Goal: Book appointment/travel/reservation

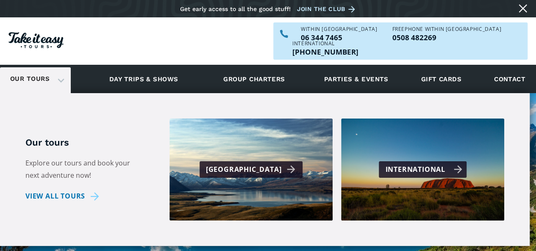
click at [431, 164] on div "International" at bounding box center [423, 170] width 77 height 12
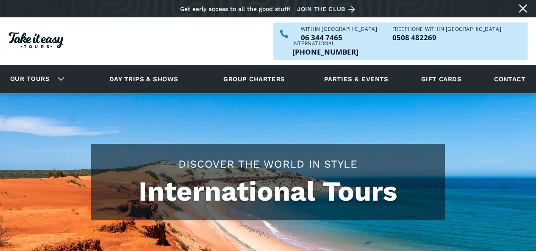
checkbox input "true"
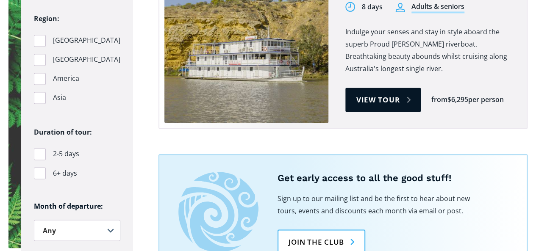
scroll to position [593, 0]
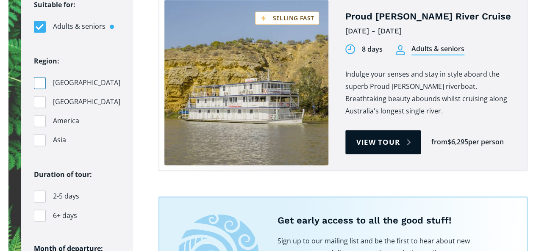
click at [36, 77] on div "Filters" at bounding box center [40, 83] width 12 height 12
click at [36, 80] on input "Australia" at bounding box center [37, 83] width 6 height 6
checkbox input "true"
drag, startPoint x: 40, startPoint y: 85, endPoint x: 40, endPoint y: 93, distance: 7.6
click at [40, 96] on div "Filters" at bounding box center [40, 102] width 12 height 12
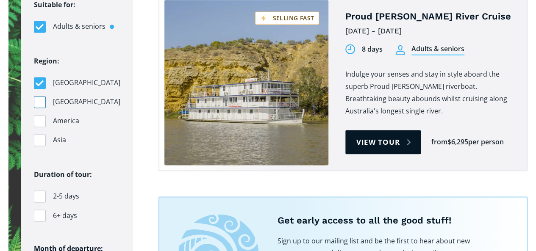
click at [39, 99] on input "[GEOGRAPHIC_DATA]" at bounding box center [37, 102] width 6 height 6
checkbox input "true"
click at [40, 115] on div "Filters" at bounding box center [40, 121] width 12 height 12
click at [39, 118] on input "America" at bounding box center [37, 121] width 6 height 6
checkbox input "true"
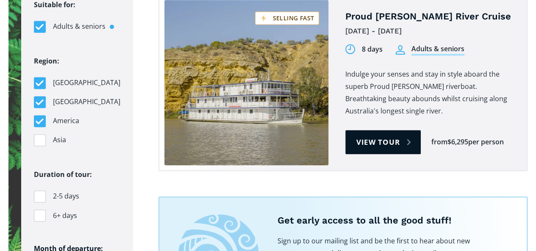
click at [40, 117] on fieldset "Region: Australia Pacific Islands America Asia" at bounding box center [77, 104] width 86 height 99
click at [39, 134] on div "Filters" at bounding box center [40, 140] width 12 height 12
click at [39, 137] on input "Asia" at bounding box center [37, 140] width 6 height 6
checkbox input "true"
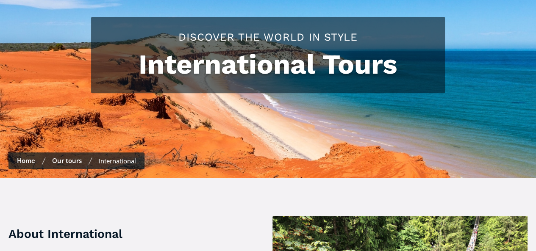
scroll to position [0, 0]
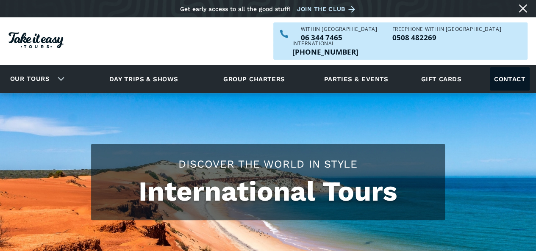
click at [517, 67] on link "Contact" at bounding box center [510, 78] width 40 height 23
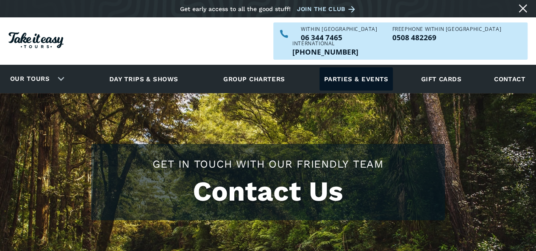
click at [347, 68] on link "Parties & events" at bounding box center [356, 78] width 73 height 23
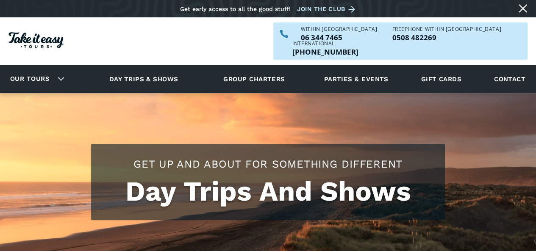
click at [38, 69] on link "Our tours" at bounding box center [30, 79] width 52 height 20
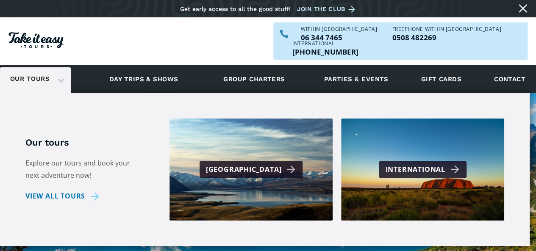
click at [38, 69] on link "Our tours" at bounding box center [30, 79] width 52 height 20
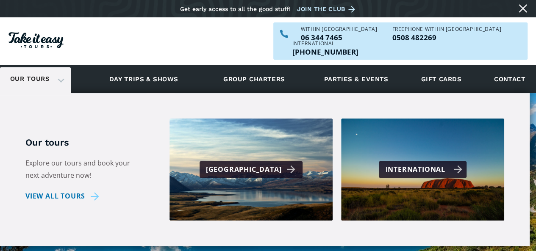
click at [442, 164] on div "International" at bounding box center [423, 170] width 77 height 12
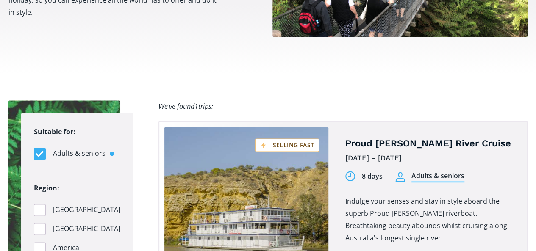
scroll to position [551, 0]
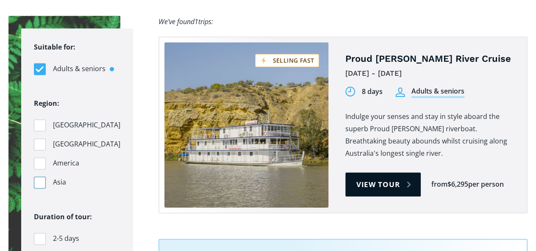
click at [36, 177] on div "Filters" at bounding box center [40, 183] width 12 height 12
click at [36, 180] on input "Asia" at bounding box center [37, 183] width 6 height 6
checkbox input "true"
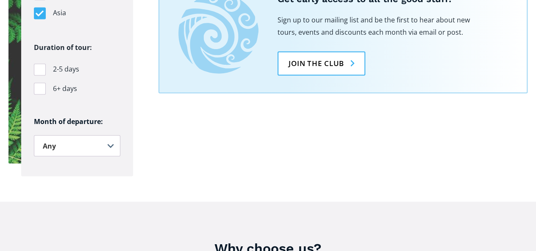
scroll to position [678, 0]
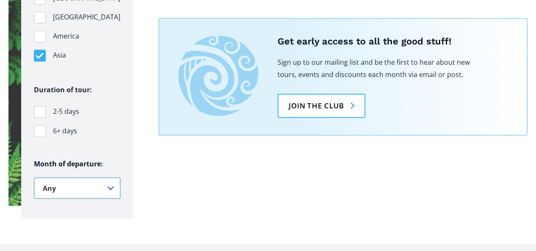
click at [74, 178] on select "Any January February March April May June July August September October Novembe…" at bounding box center [77, 188] width 86 height 21
click at [277, 207] on section "Suitable for: Adults & seniors Students Region: [GEOGRAPHIC_DATA] [GEOGRAPHIC_D…" at bounding box center [268, 53] width 536 height 381
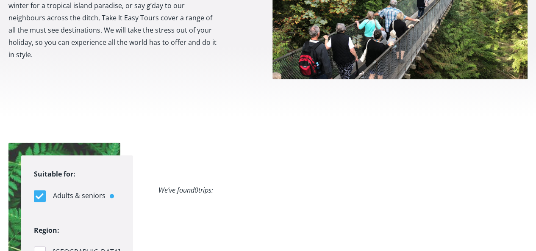
scroll to position [466, 0]
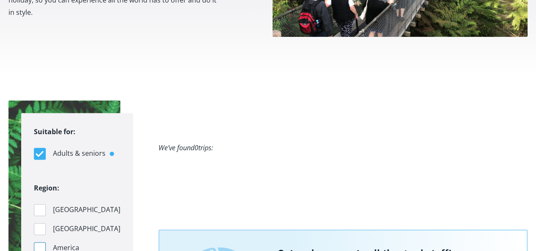
click at [39, 242] on div "Filters" at bounding box center [40, 248] width 12 height 12
click at [39, 245] on input "America" at bounding box center [37, 248] width 6 height 6
checkbox input "true"
click at [38, 223] on div "Filters" at bounding box center [40, 229] width 12 height 12
click at [38, 226] on input "[GEOGRAPHIC_DATA]" at bounding box center [37, 229] width 6 height 6
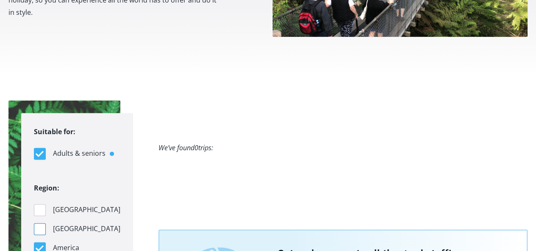
checkbox input "true"
click at [40, 204] on div "Filters" at bounding box center [40, 210] width 12 height 12
click at [39, 207] on input "[GEOGRAPHIC_DATA]" at bounding box center [37, 210] width 6 height 6
checkbox input "true"
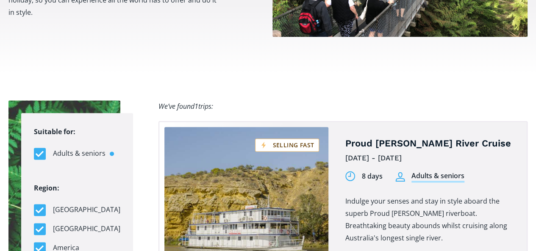
scroll to position [593, 0]
